Goal: Transaction & Acquisition: Subscribe to service/newsletter

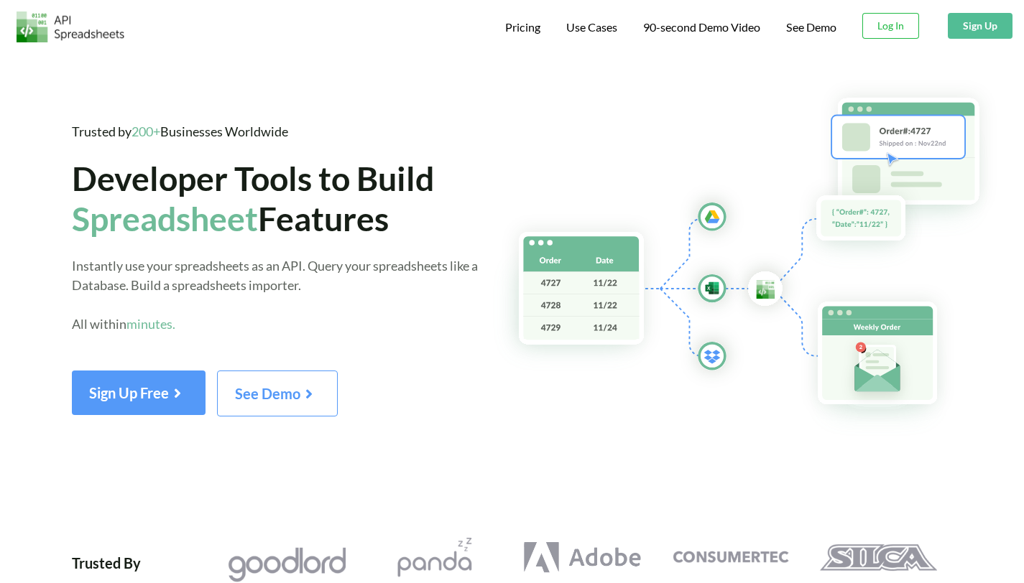
click at [971, 30] on button "Sign Up" at bounding box center [980, 26] width 65 height 26
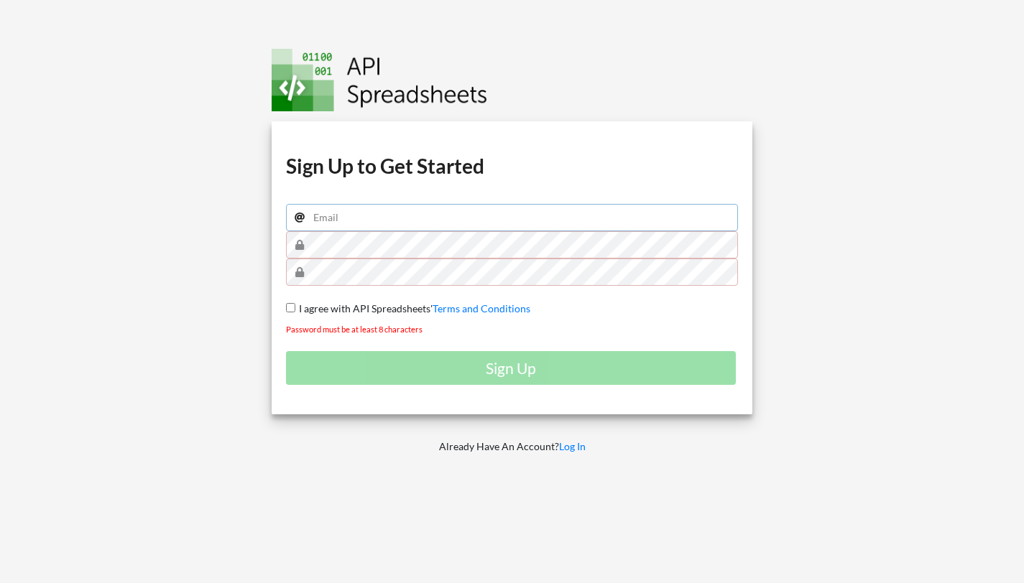
click at [438, 219] on input "email" at bounding box center [512, 217] width 453 height 27
type input "naphat.suphasasin@gmail.com"
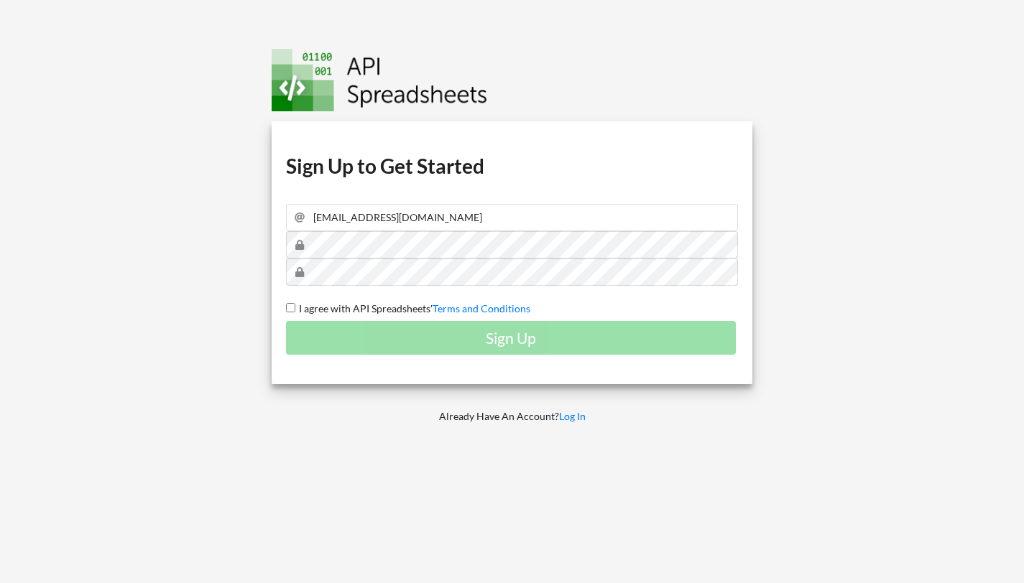
click at [369, 305] on span "I agree with API Spreadsheets'" at bounding box center [363, 308] width 137 height 12
click at [295, 305] on input "I agree with API Spreadsheets' Terms and Conditions" at bounding box center [290, 307] width 9 height 9
checkbox input "true"
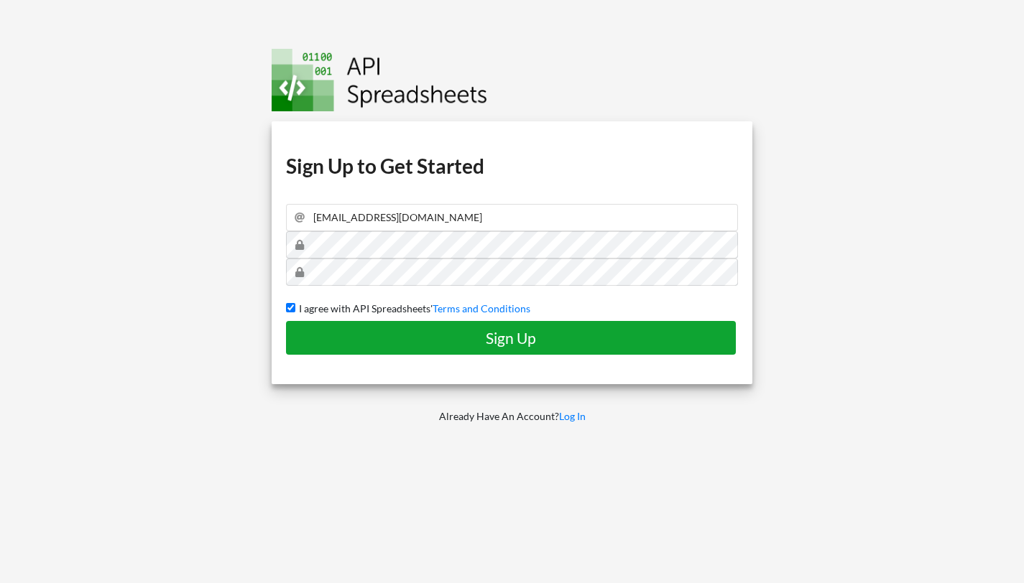
click at [402, 344] on h4 "Sign Up" at bounding box center [511, 338] width 420 height 18
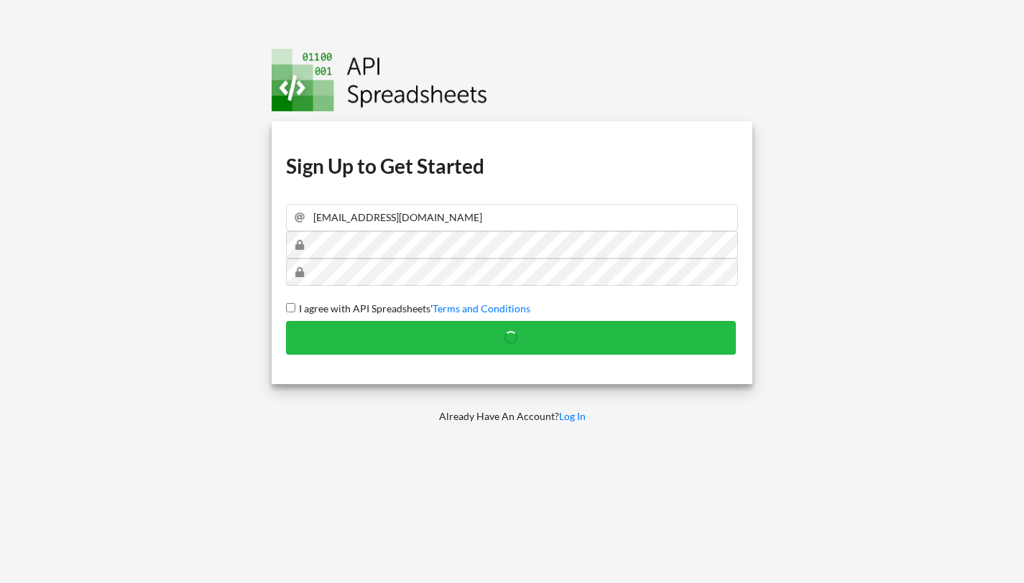
checkbox input "false"
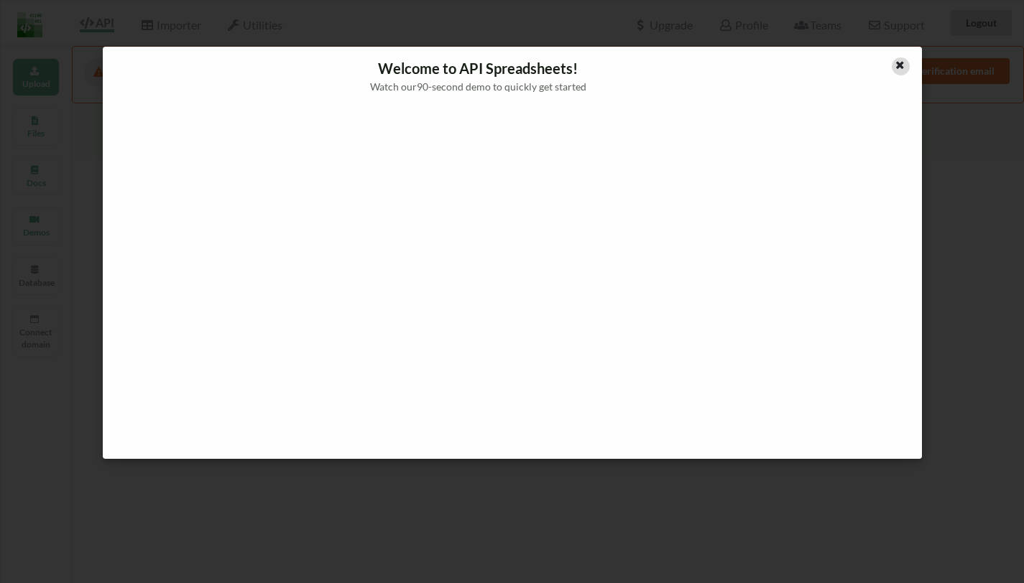
click at [896, 60] on icon at bounding box center [900, 63] width 12 height 10
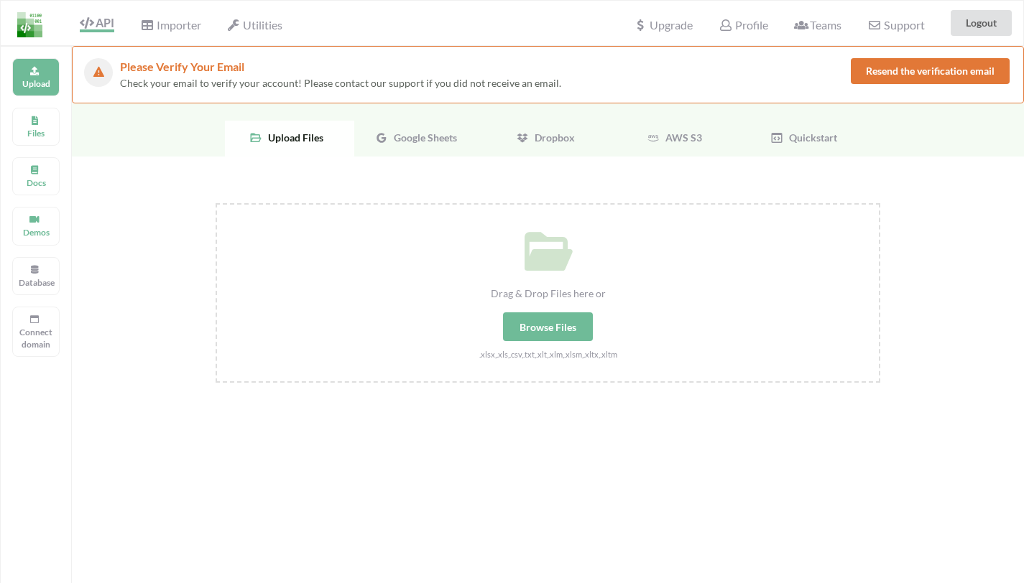
click at [422, 142] on span "Google Sheets" at bounding box center [422, 137] width 69 height 12
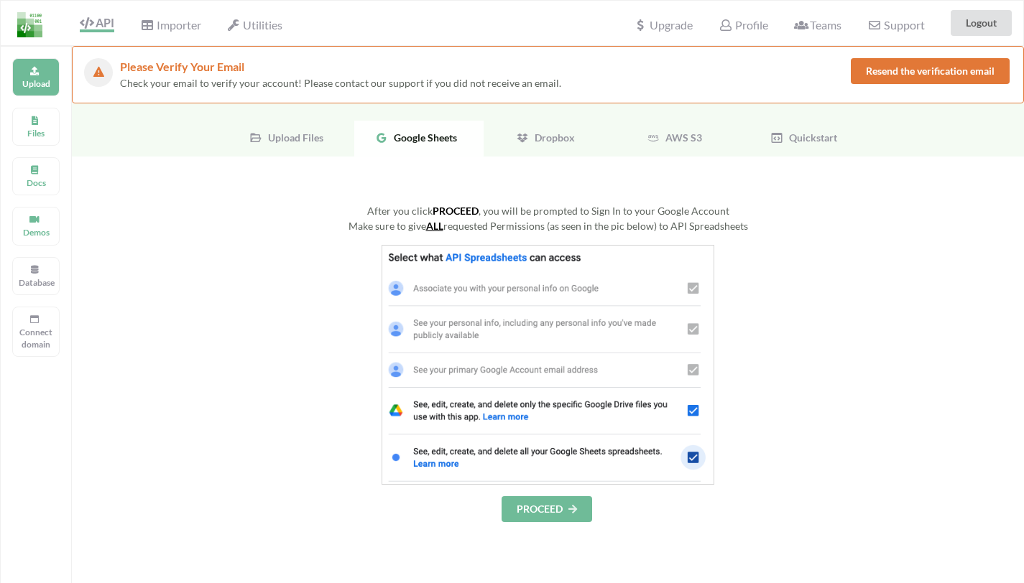
click at [399, 323] on img at bounding box center [548, 365] width 333 height 240
